Goal: Task Accomplishment & Management: Manage account settings

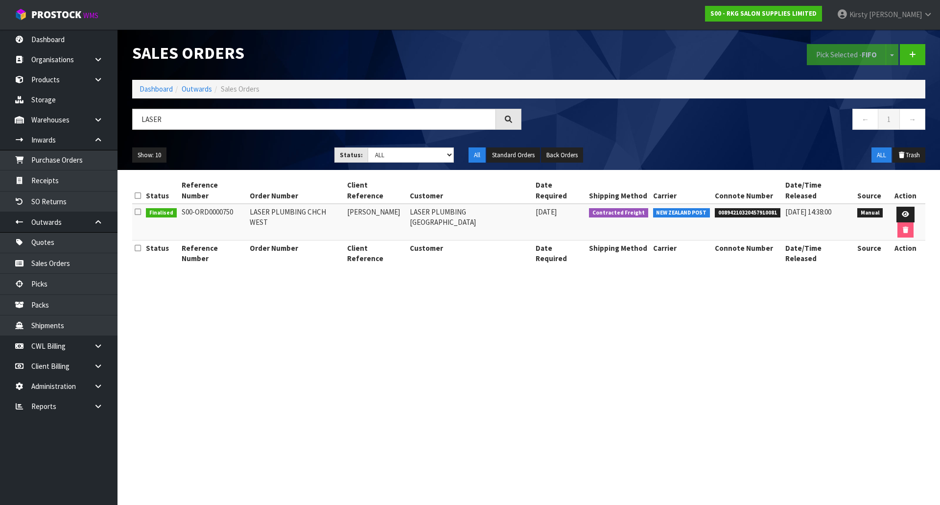
drag, startPoint x: 163, startPoint y: 119, endPoint x: 129, endPoint y: 122, distance: 33.4
click at [129, 122] on div "LASER" at bounding box center [327, 123] width 404 height 28
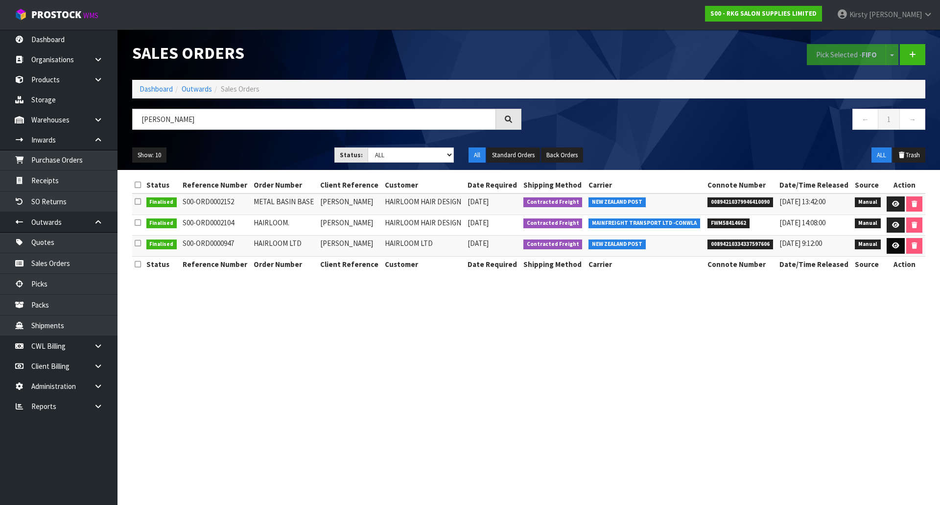
type input "[PERSON_NAME]"
click at [897, 247] on icon at bounding box center [895, 245] width 7 height 6
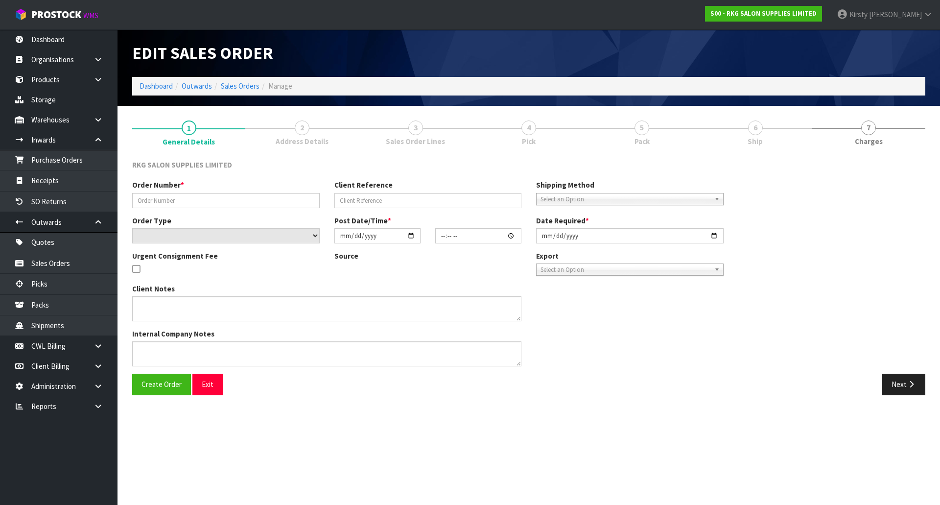
type input "HAIRLOOM LTD"
type input "[PERSON_NAME]"
select select "number:0"
type input "[DATE]"
type input "09:20:00.000"
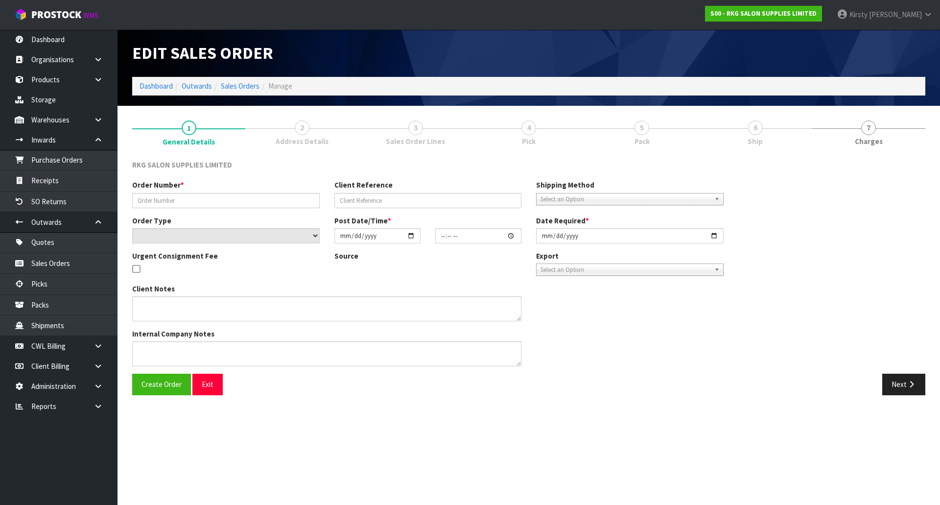
type input "[DATE]"
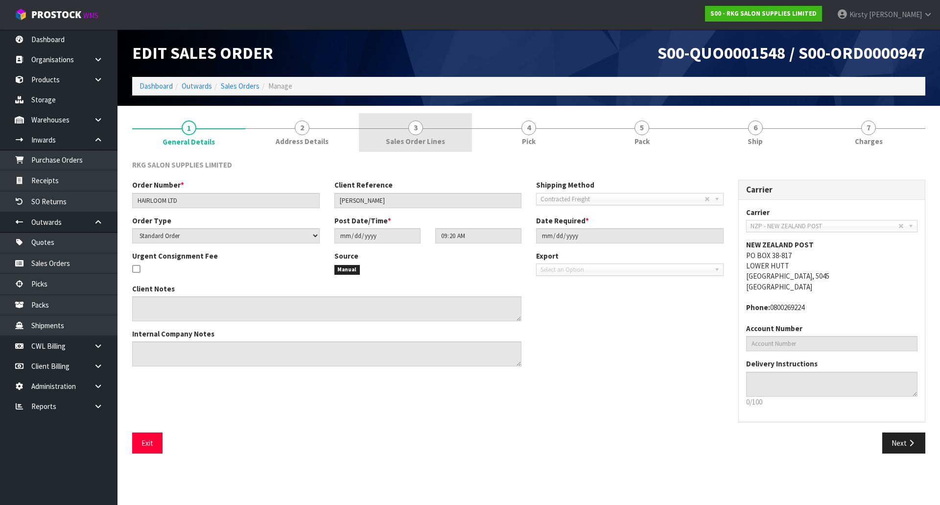
click at [416, 129] on span "3" at bounding box center [415, 127] width 15 height 15
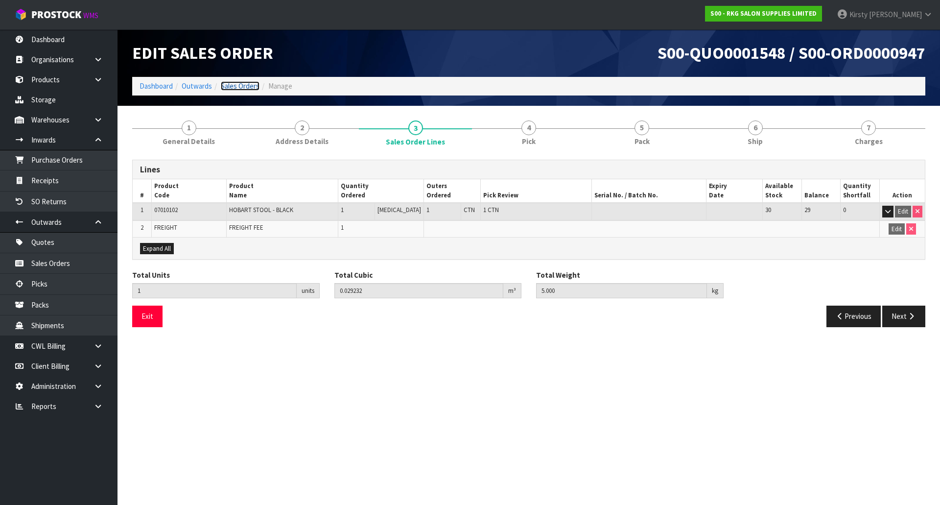
click at [229, 87] on link "Sales Orders" at bounding box center [240, 85] width 39 height 9
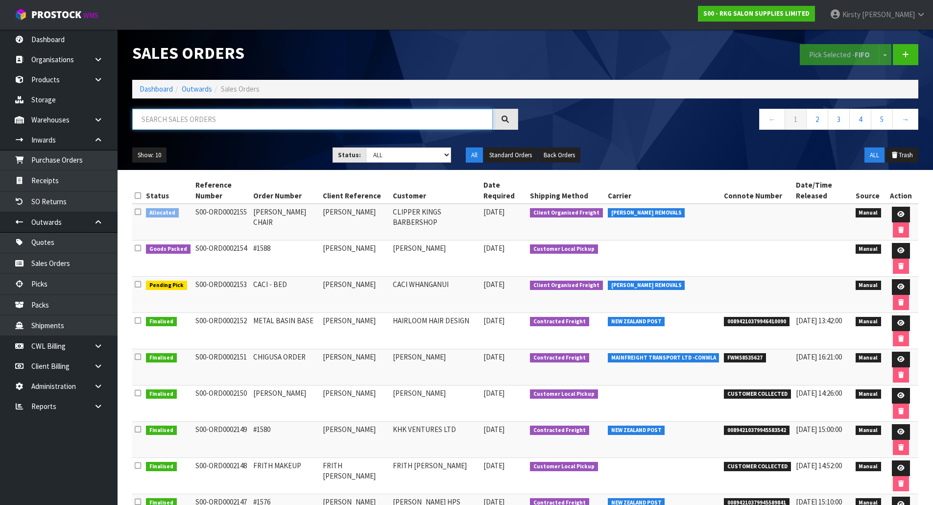
click at [221, 120] on input "text" at bounding box center [312, 119] width 360 height 21
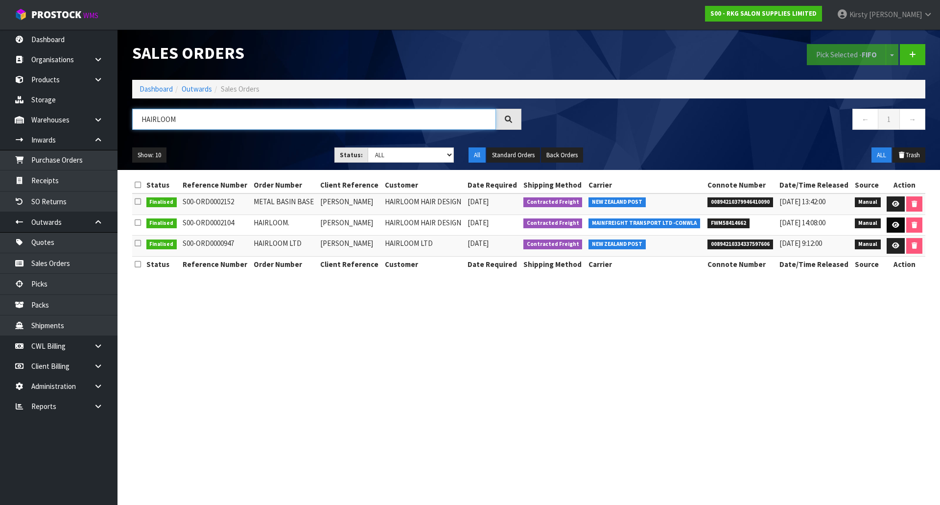
type input "HAIRLOOM"
click at [894, 224] on icon at bounding box center [895, 225] width 7 height 6
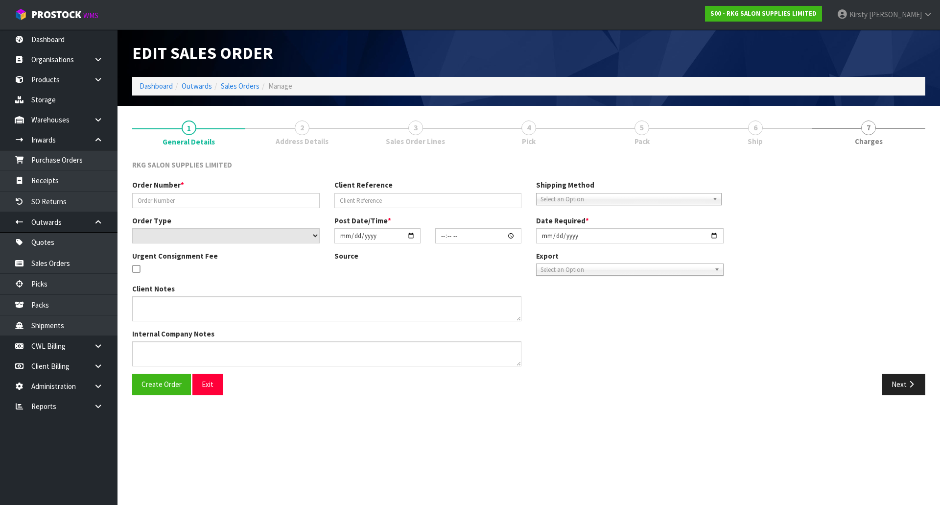
type input "HAIRLOOM."
type input "[PERSON_NAME]"
select select "number:0"
type input "[DATE]"
type input "00:00:00.000"
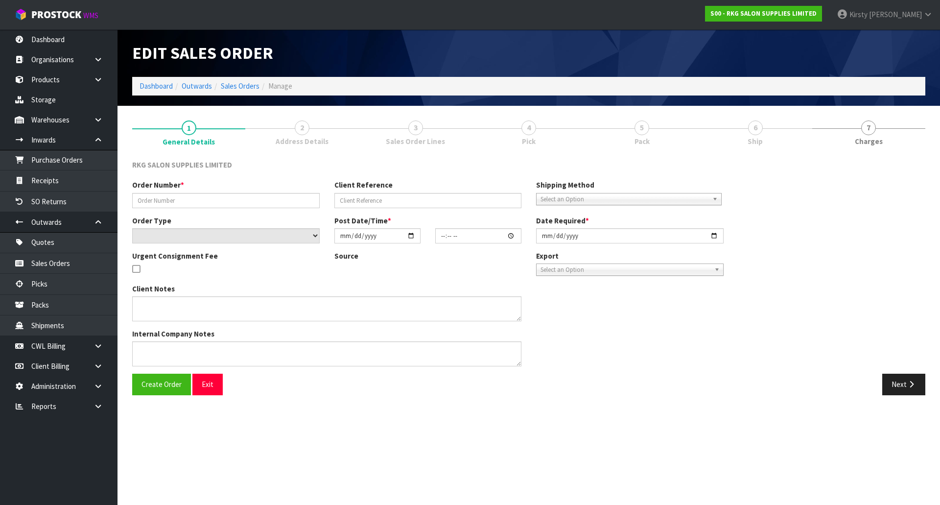
type input "[DATE]"
type textarea "PLEASE ALL IN 1 PALLET FOR DELIVERY [DATE][DATE]"
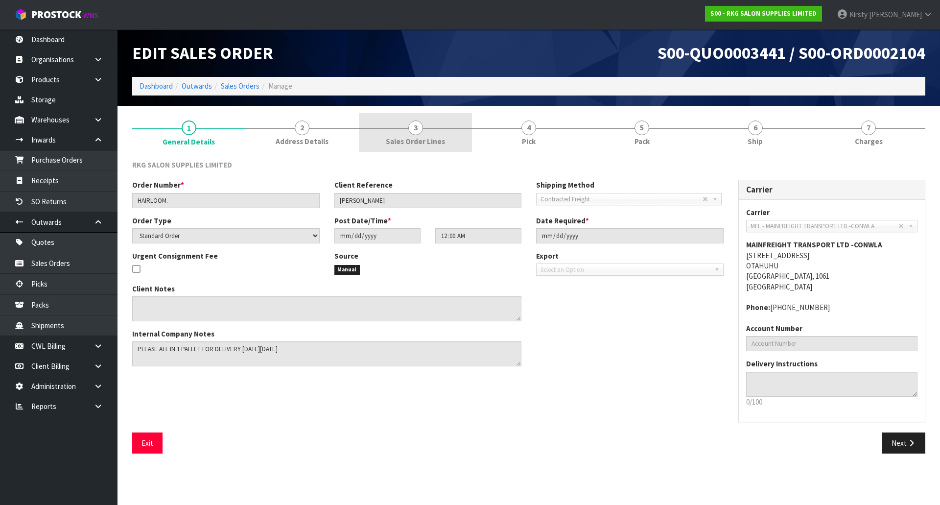
click at [415, 133] on span "3" at bounding box center [415, 127] width 15 height 15
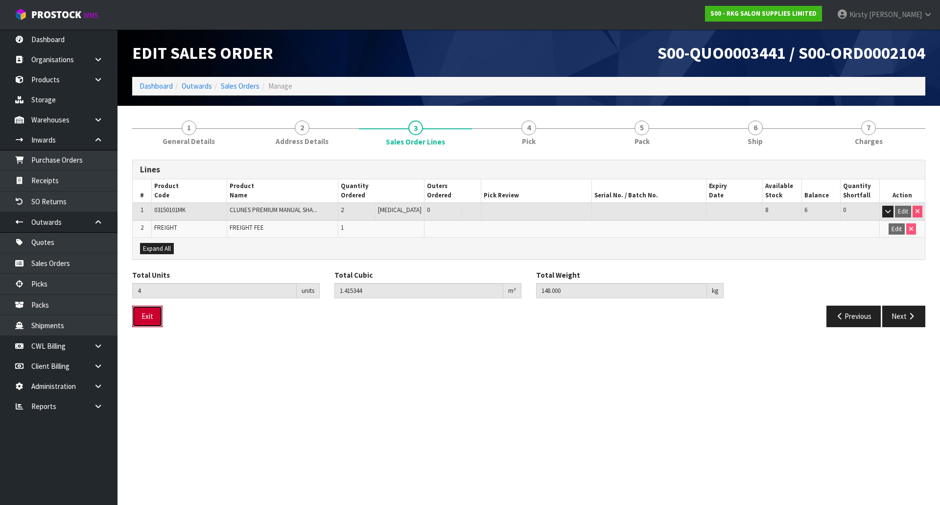
click at [153, 317] on button "Exit" at bounding box center [147, 316] width 30 height 21
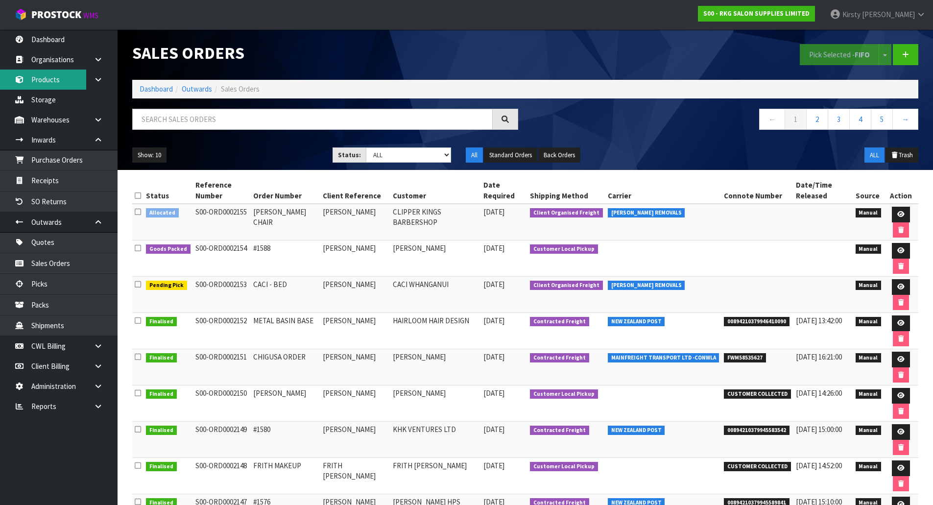
click at [57, 75] on link "Products" at bounding box center [59, 80] width 118 height 20
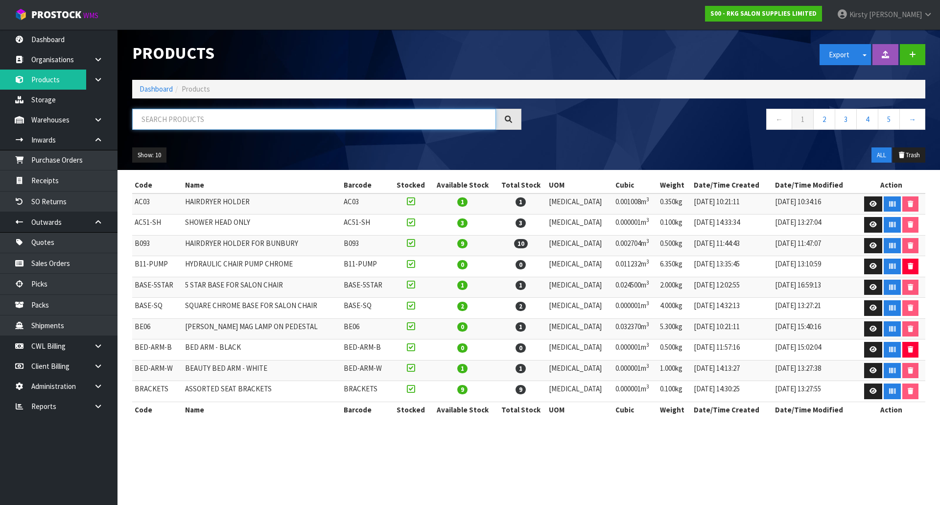
click at [165, 121] on input "text" at bounding box center [314, 119] width 364 height 21
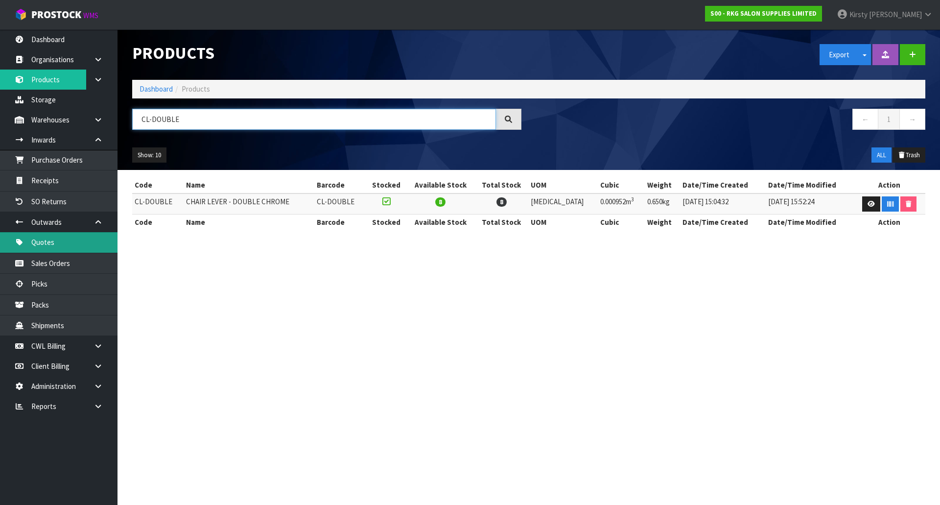
type input "CL-DOUBLE"
